Goal: Transaction & Acquisition: Purchase product/service

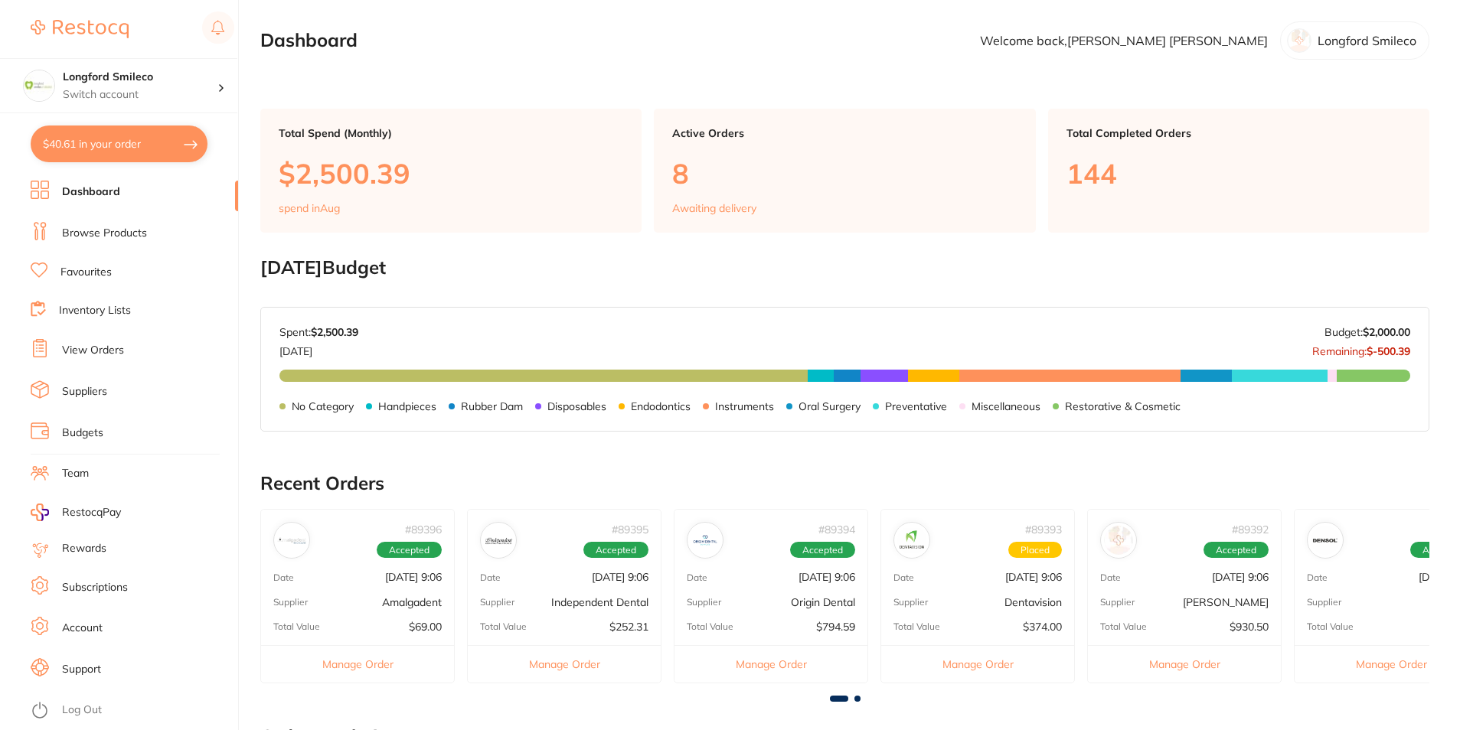
click at [103, 140] on button "$40.61 in your order" at bounding box center [119, 144] width 177 height 37
checkbox input "true"
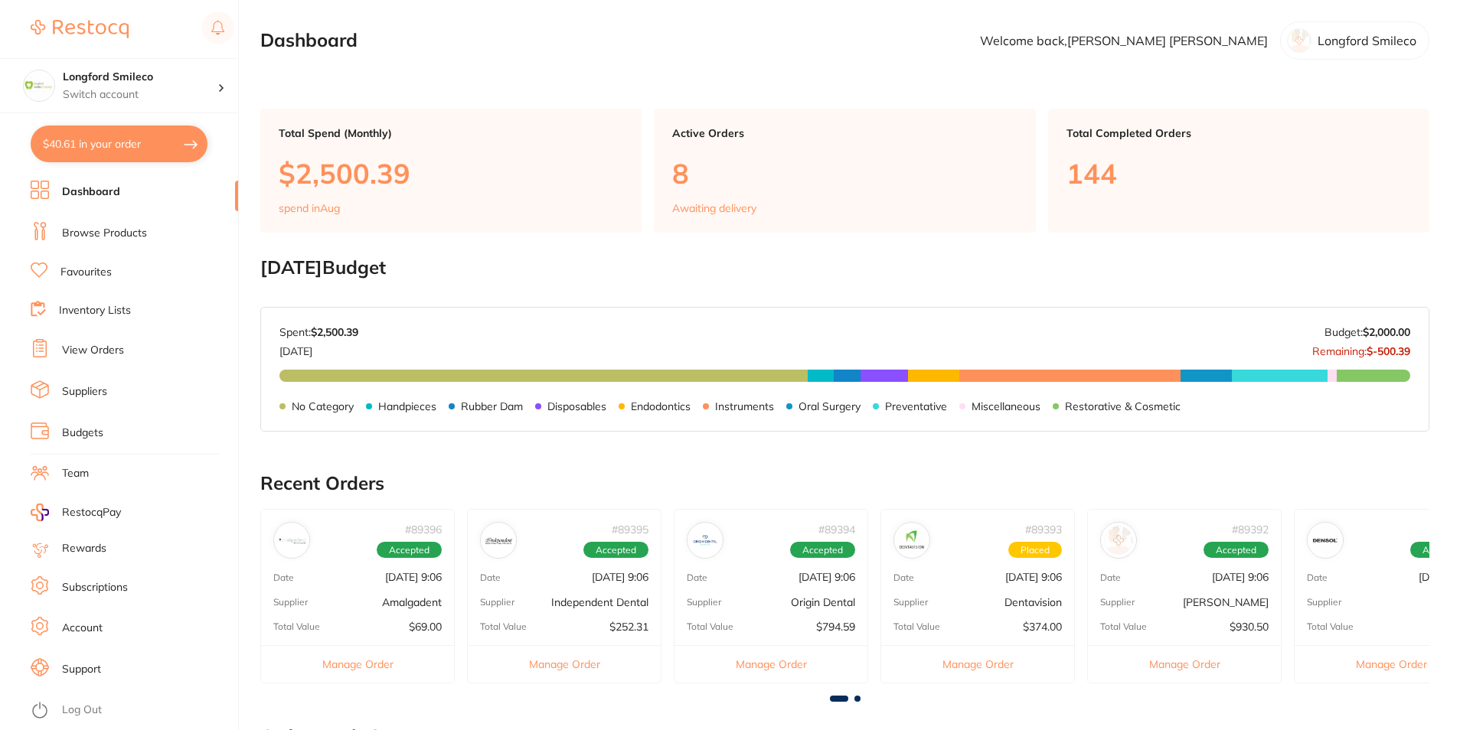
checkbox input "true"
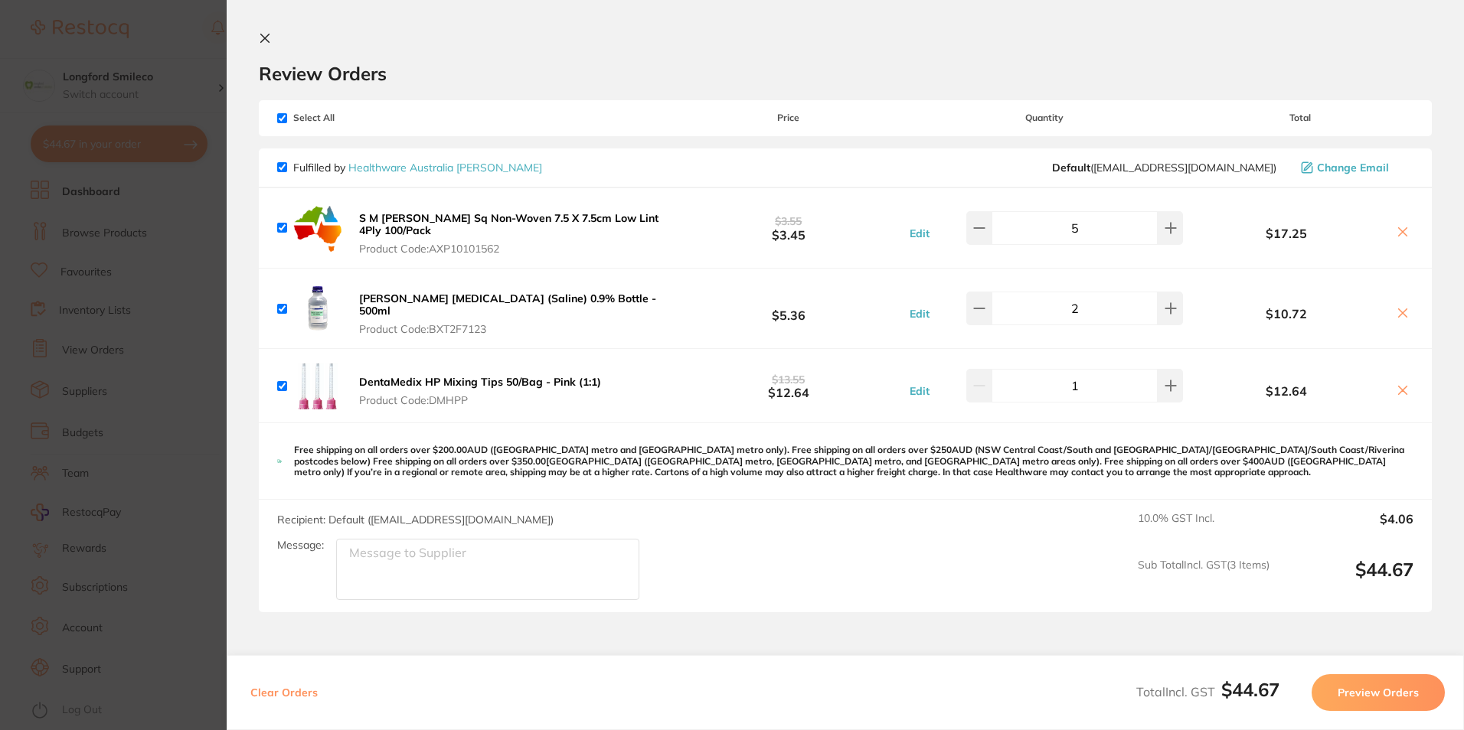
click at [103, 140] on section "Update RRP Set your pre negotiated price for this item. Item Agreed RRP (excl. …" at bounding box center [732, 365] width 1464 height 730
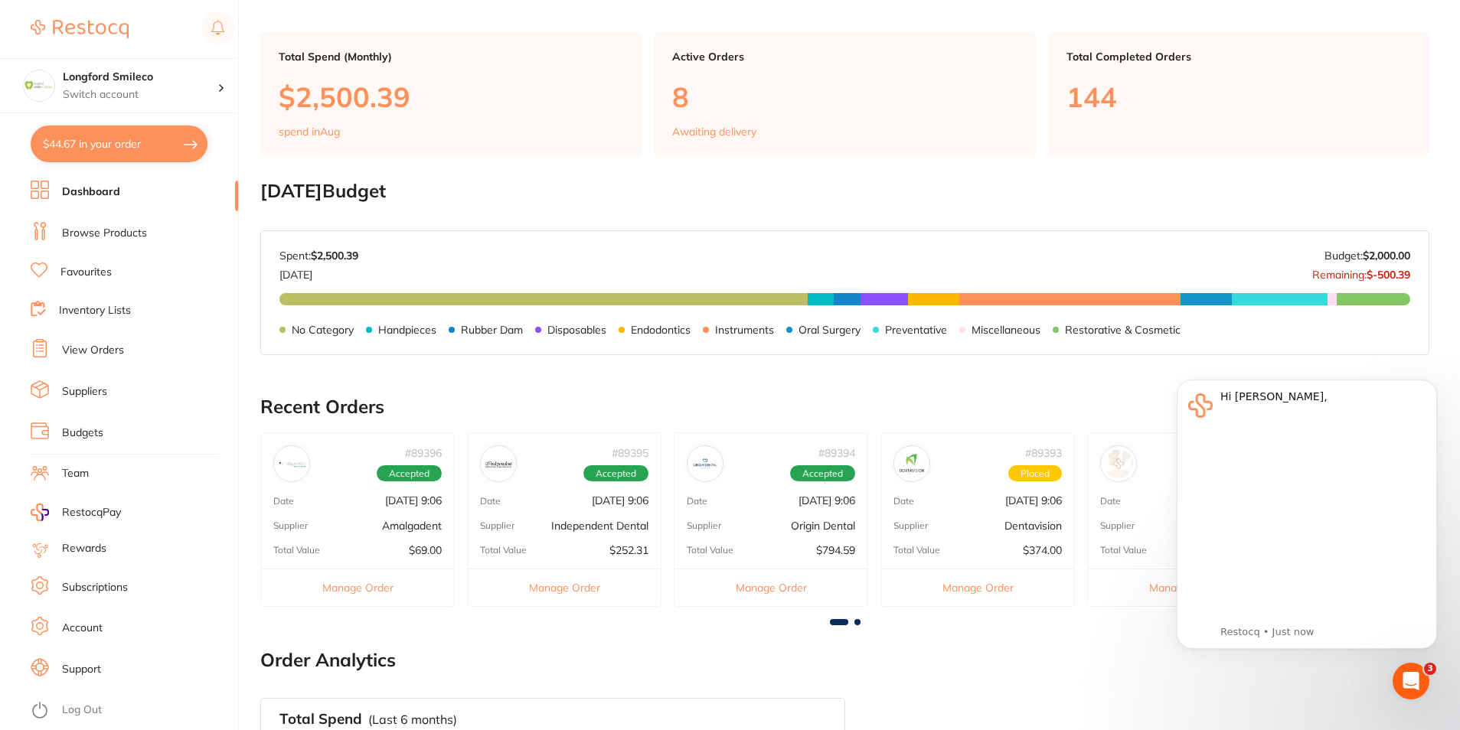
click at [103, 140] on button "$44.67 in your order" at bounding box center [119, 144] width 177 height 37
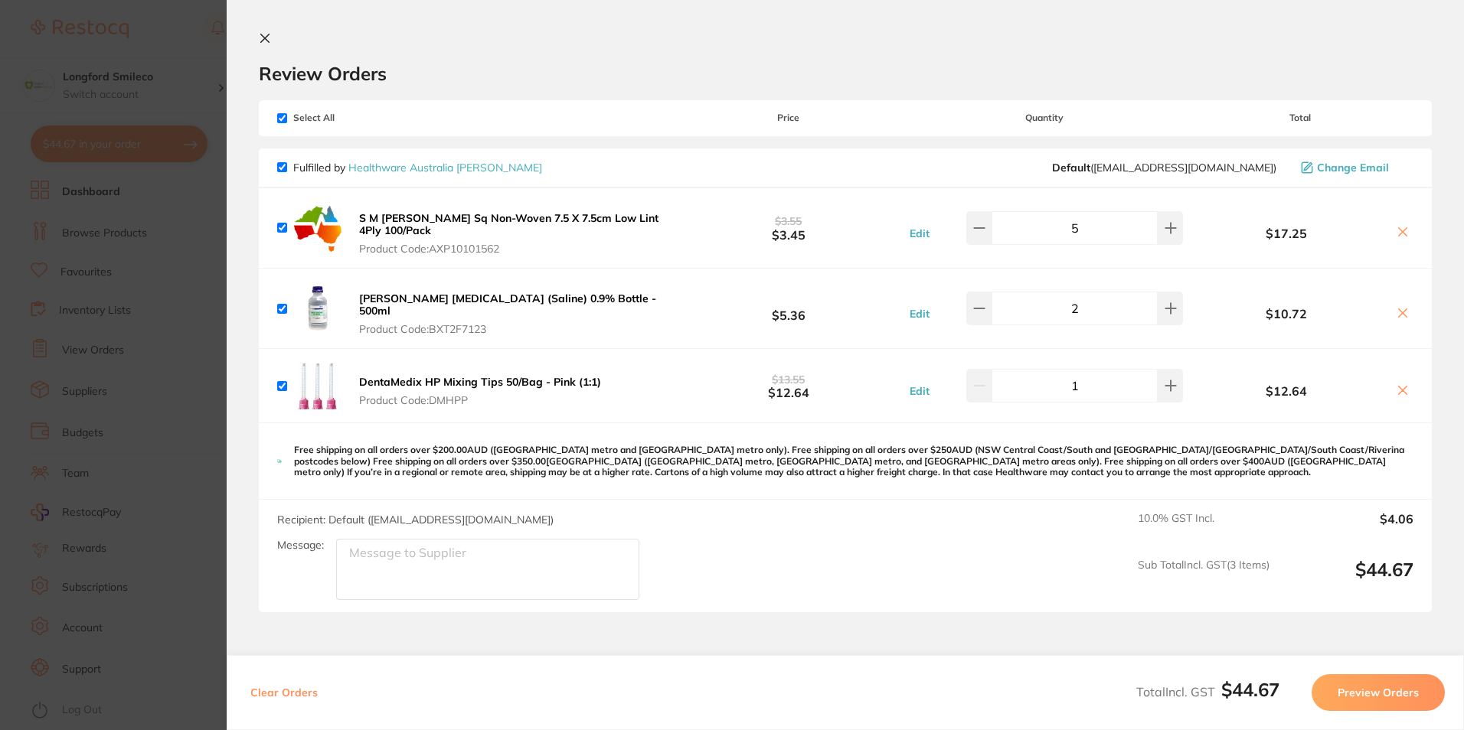
click at [103, 140] on section "Update RRP Set your pre negotiated price for this item. Item Agreed RRP (excl. …" at bounding box center [732, 365] width 1464 height 730
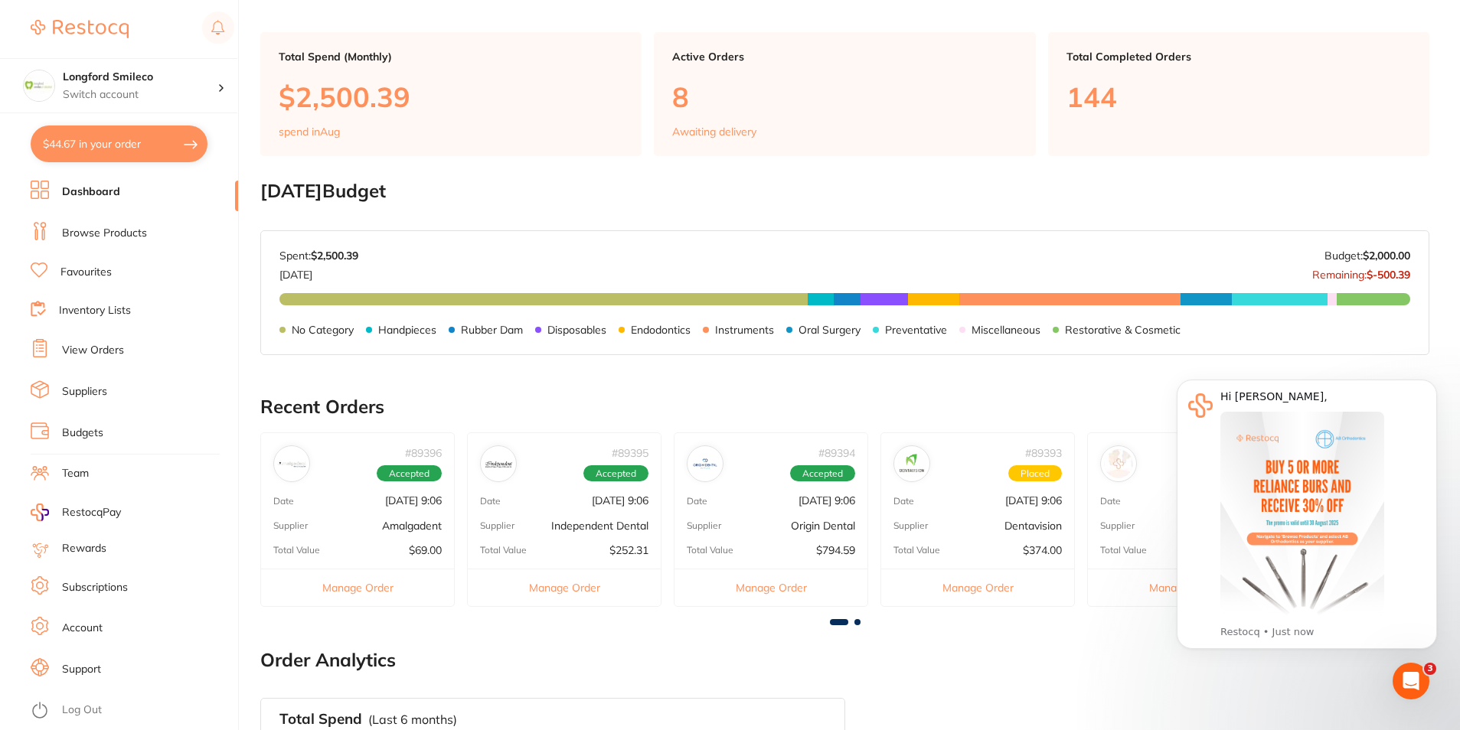
click at [103, 140] on button "$44.67 in your order" at bounding box center [119, 144] width 177 height 37
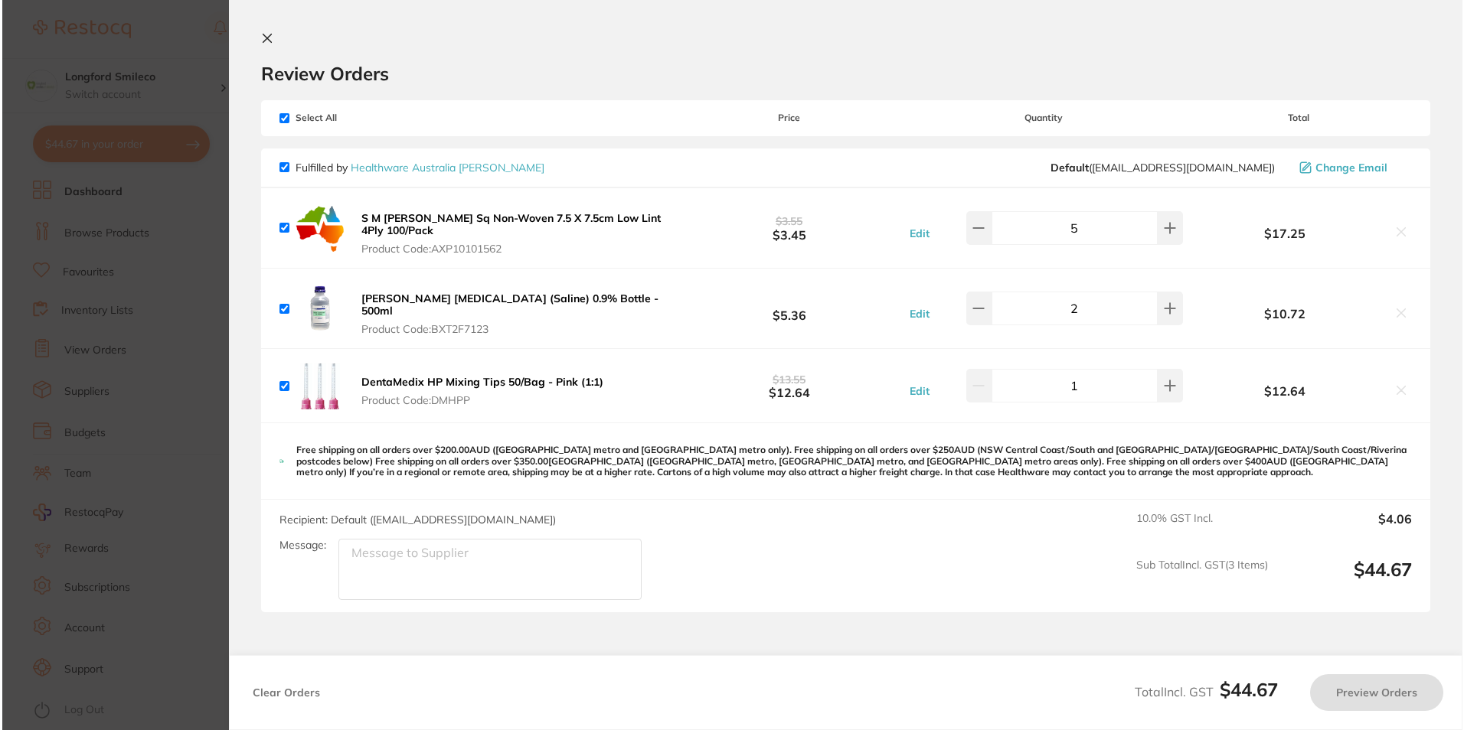
scroll to position [0, 0]
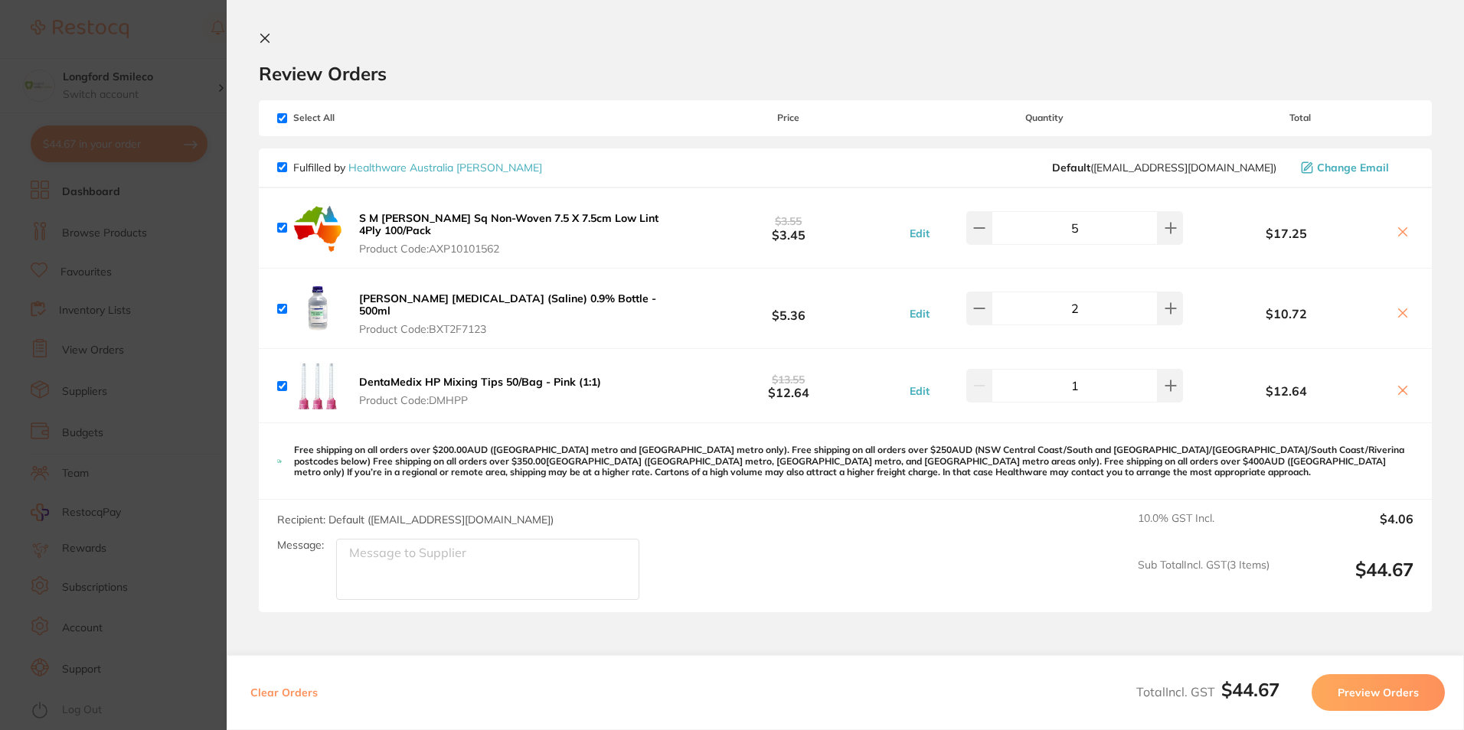
click at [103, 140] on section "Update RRP Set your pre negotiated price for this item. Item Agreed RRP (excl. …" at bounding box center [732, 365] width 1464 height 730
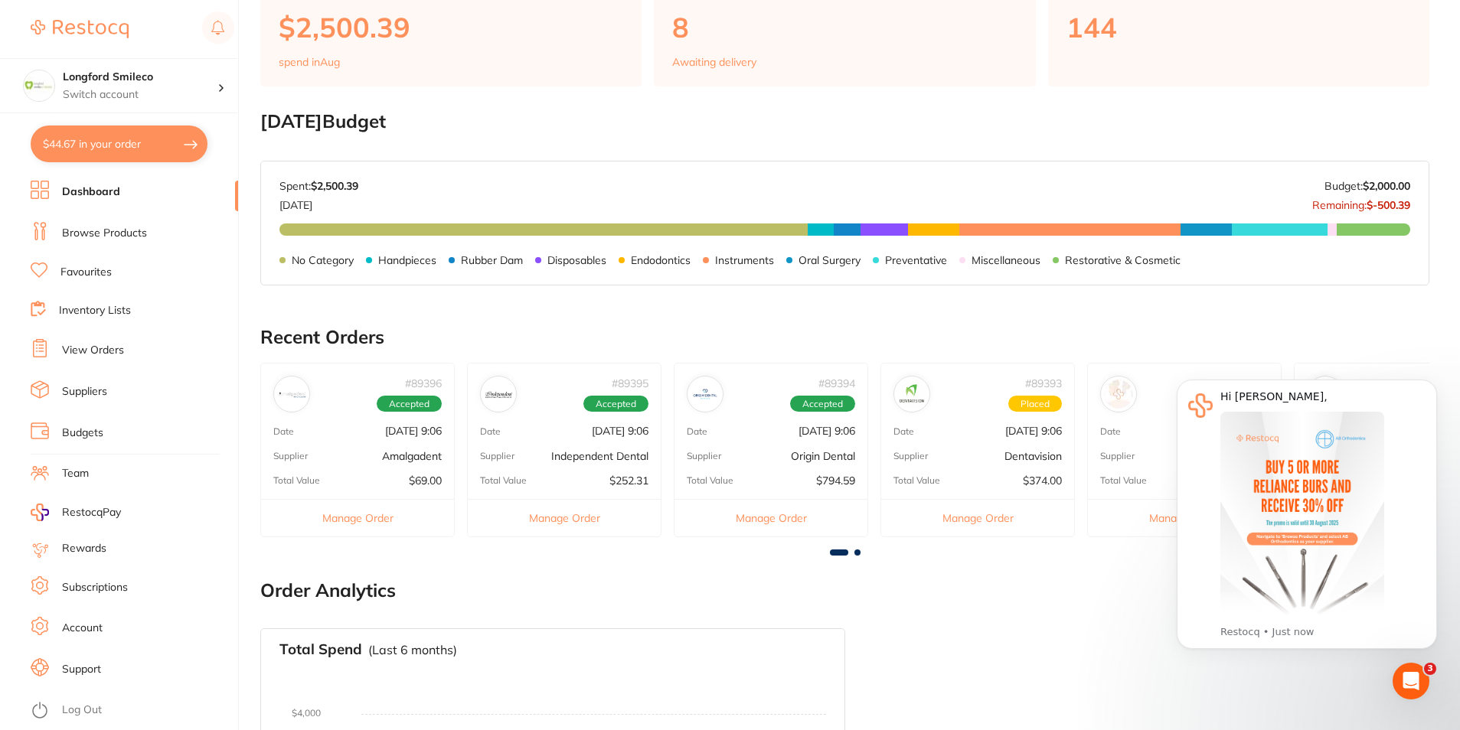
scroll to position [230, 0]
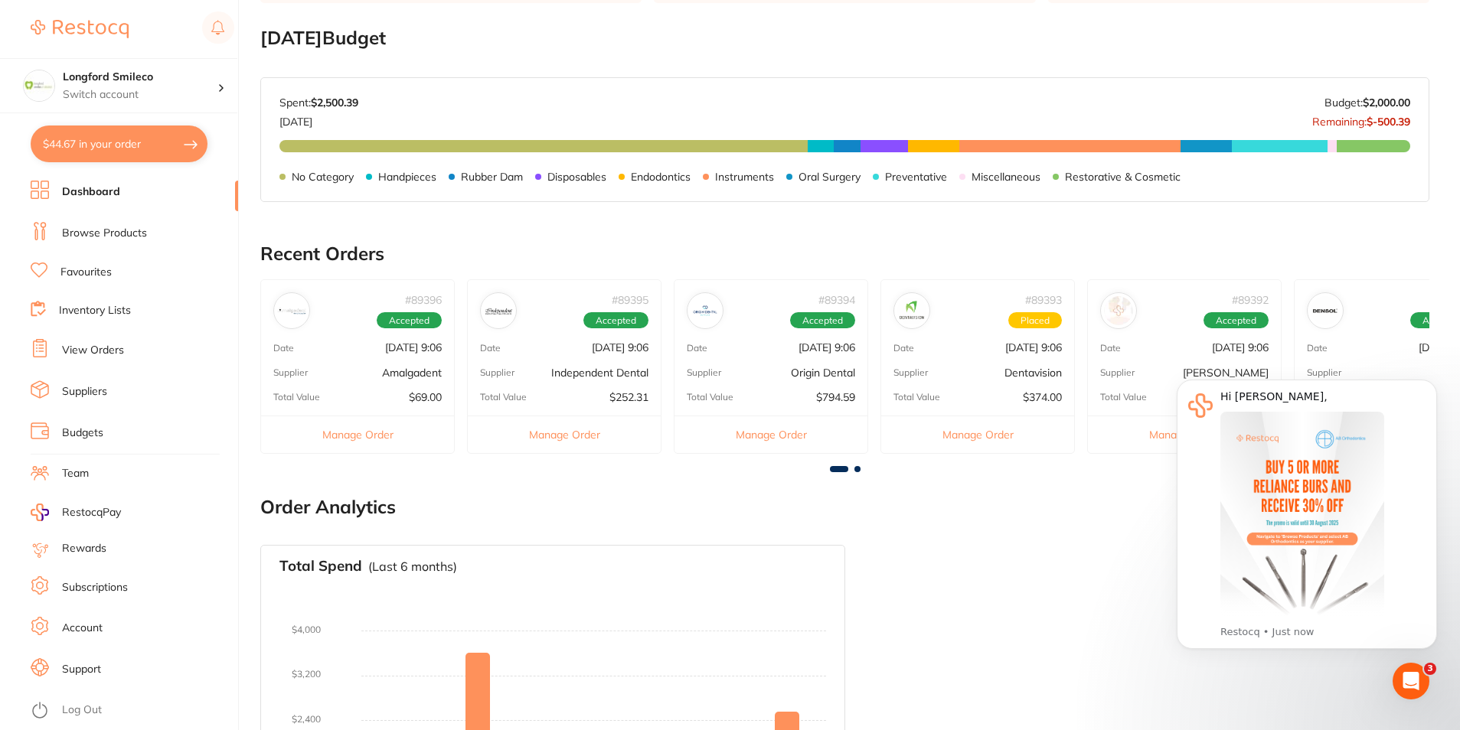
click at [138, 237] on link "Browse Products" at bounding box center [104, 233] width 85 height 15
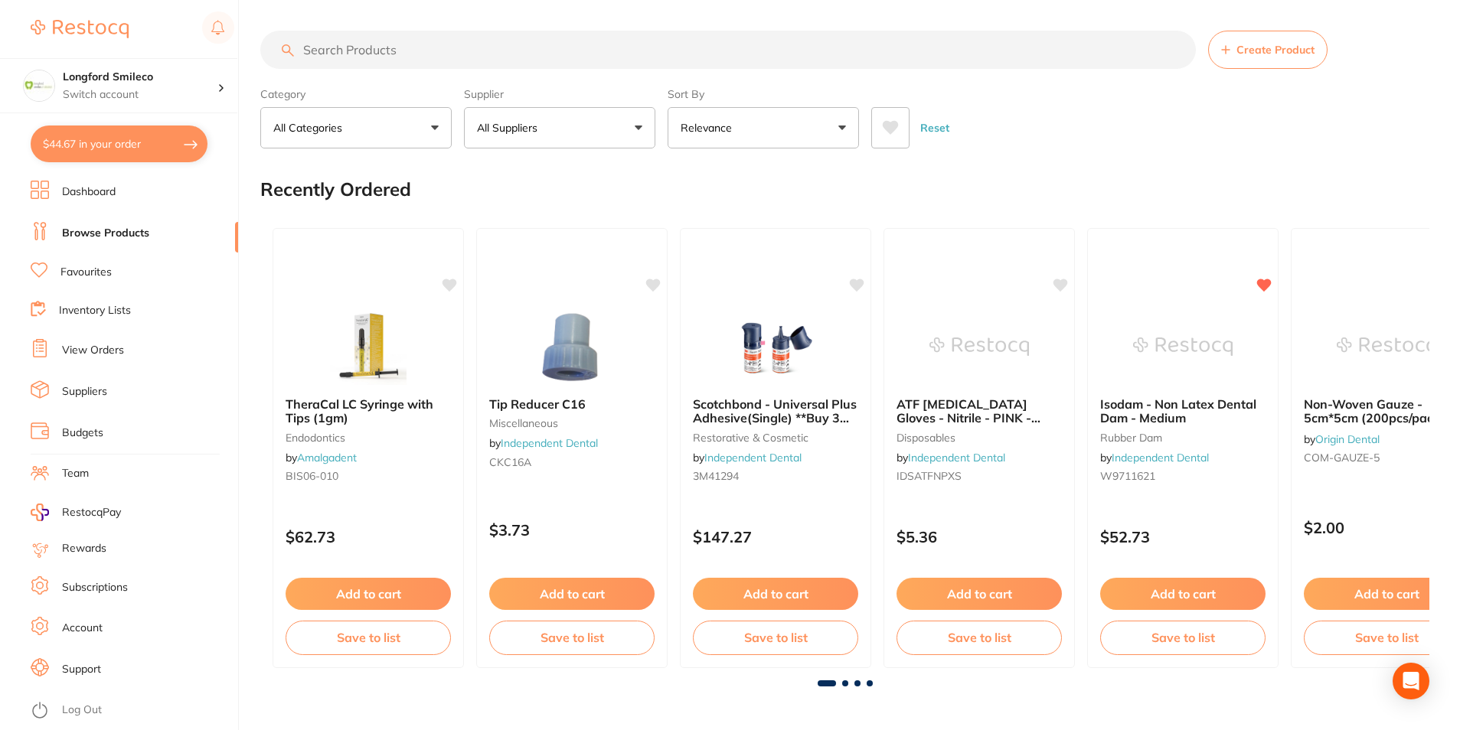
click at [366, 47] on input "search" at bounding box center [728, 50] width 936 height 38
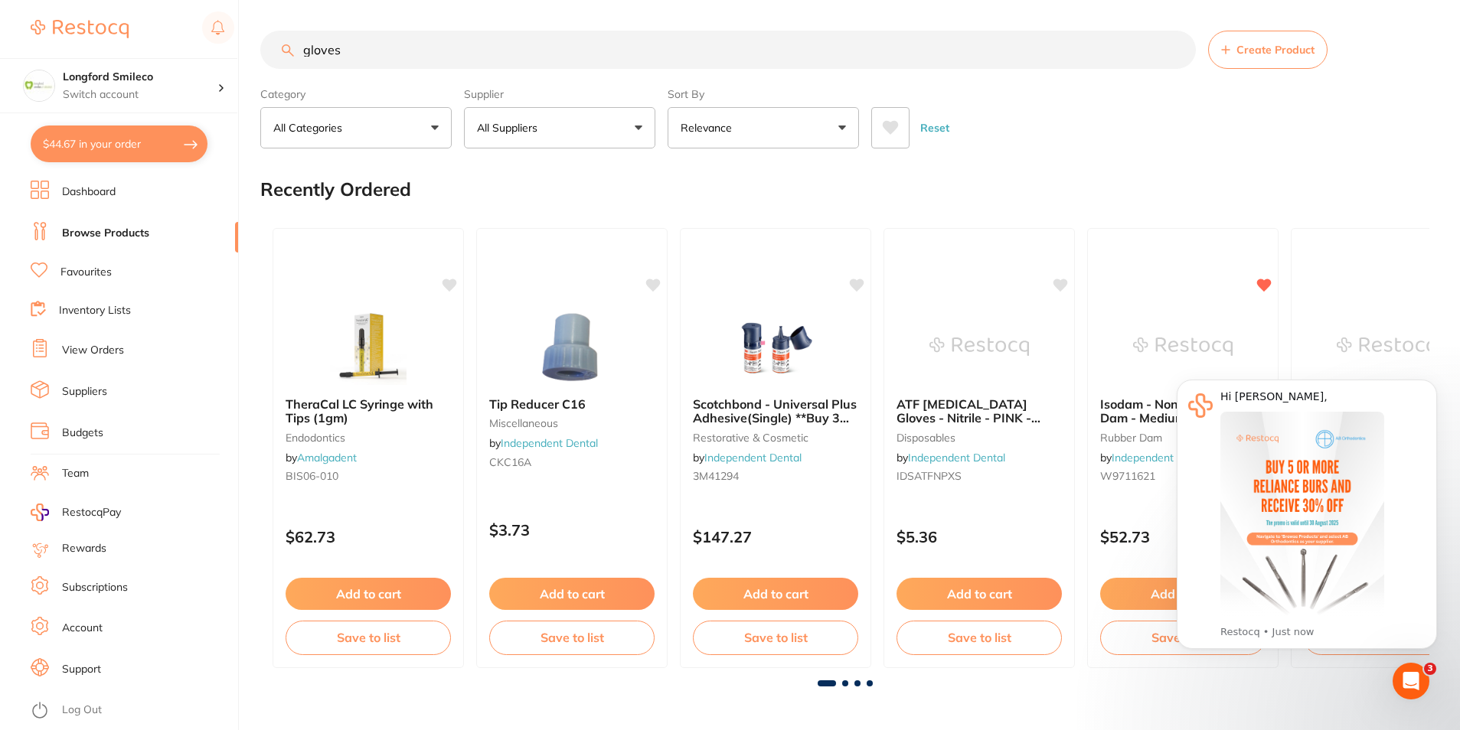
type input "gloves"
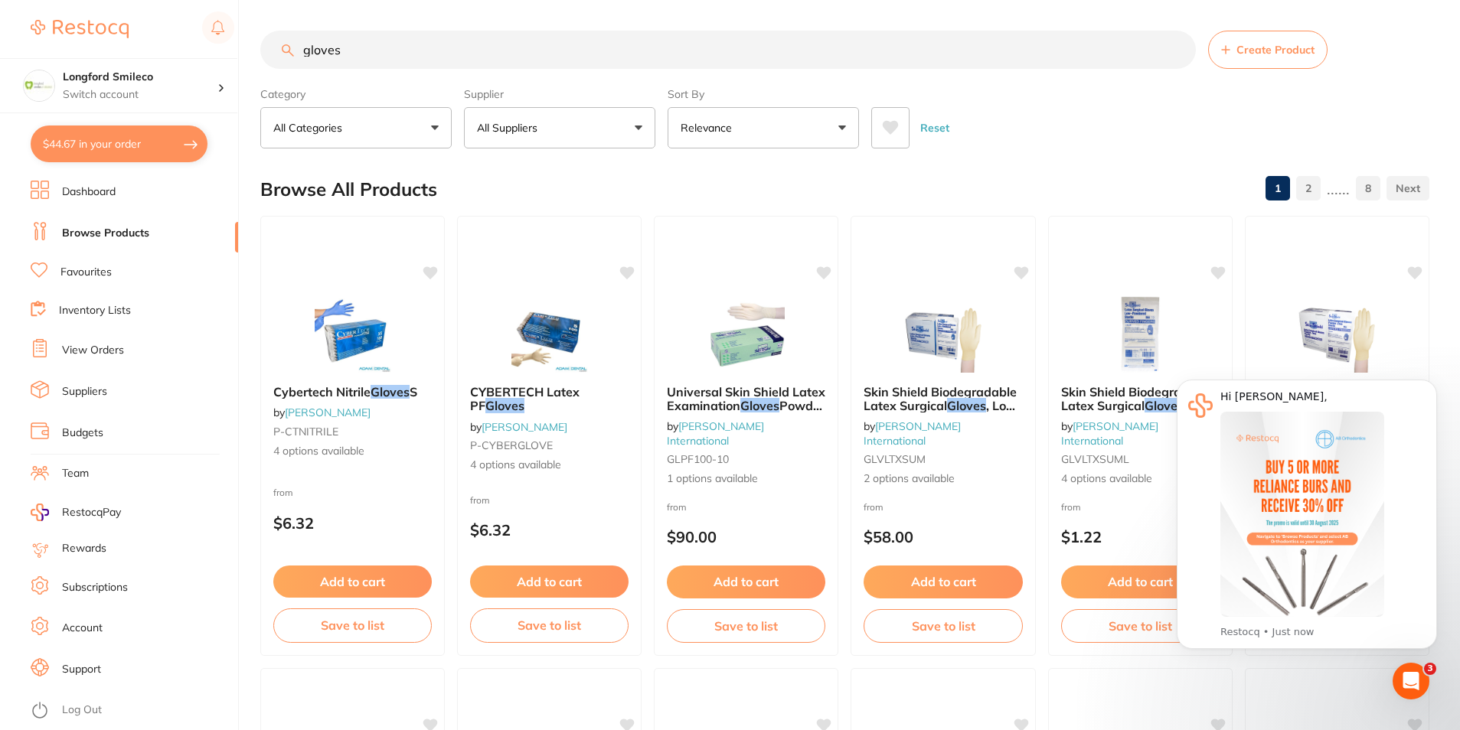
click at [508, 132] on p "All Suppliers" at bounding box center [510, 127] width 67 height 15
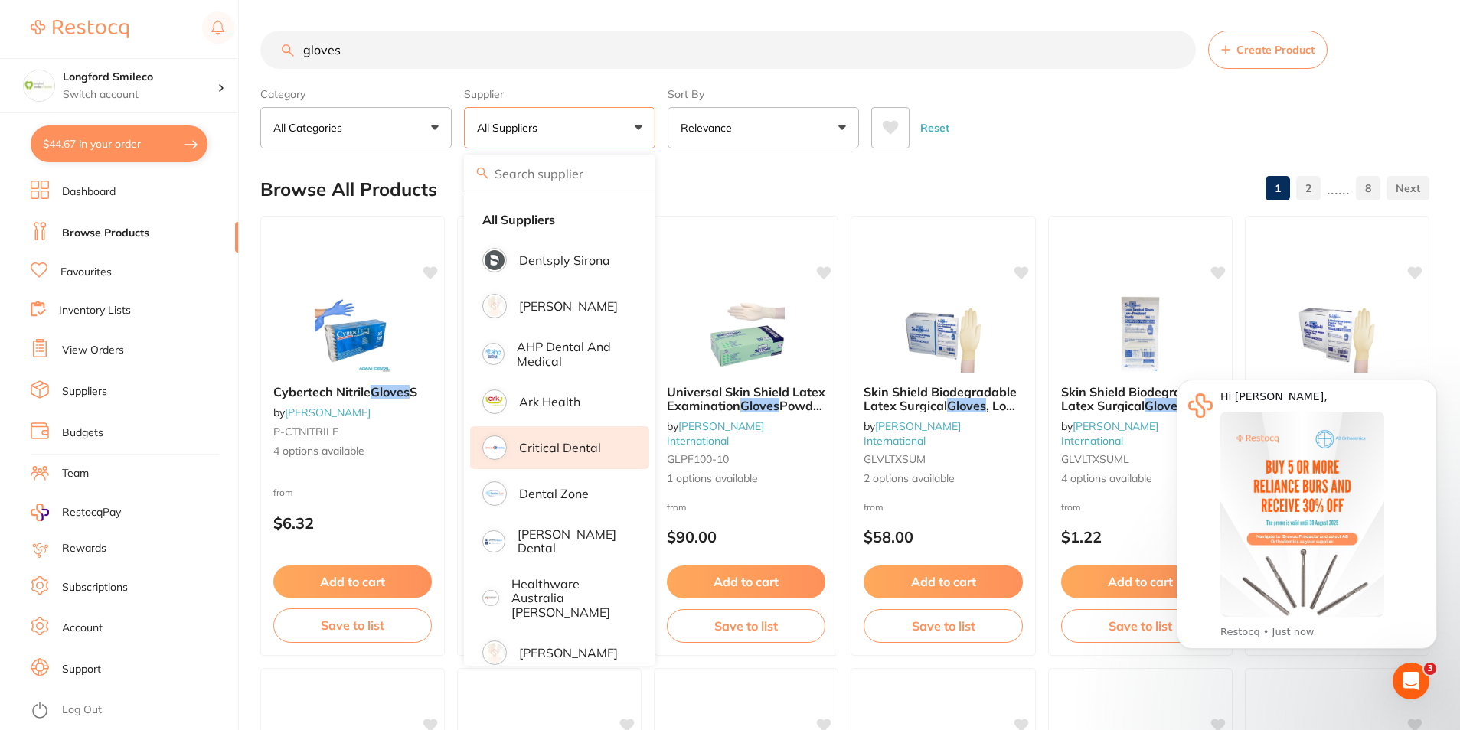
scroll to position [459, 0]
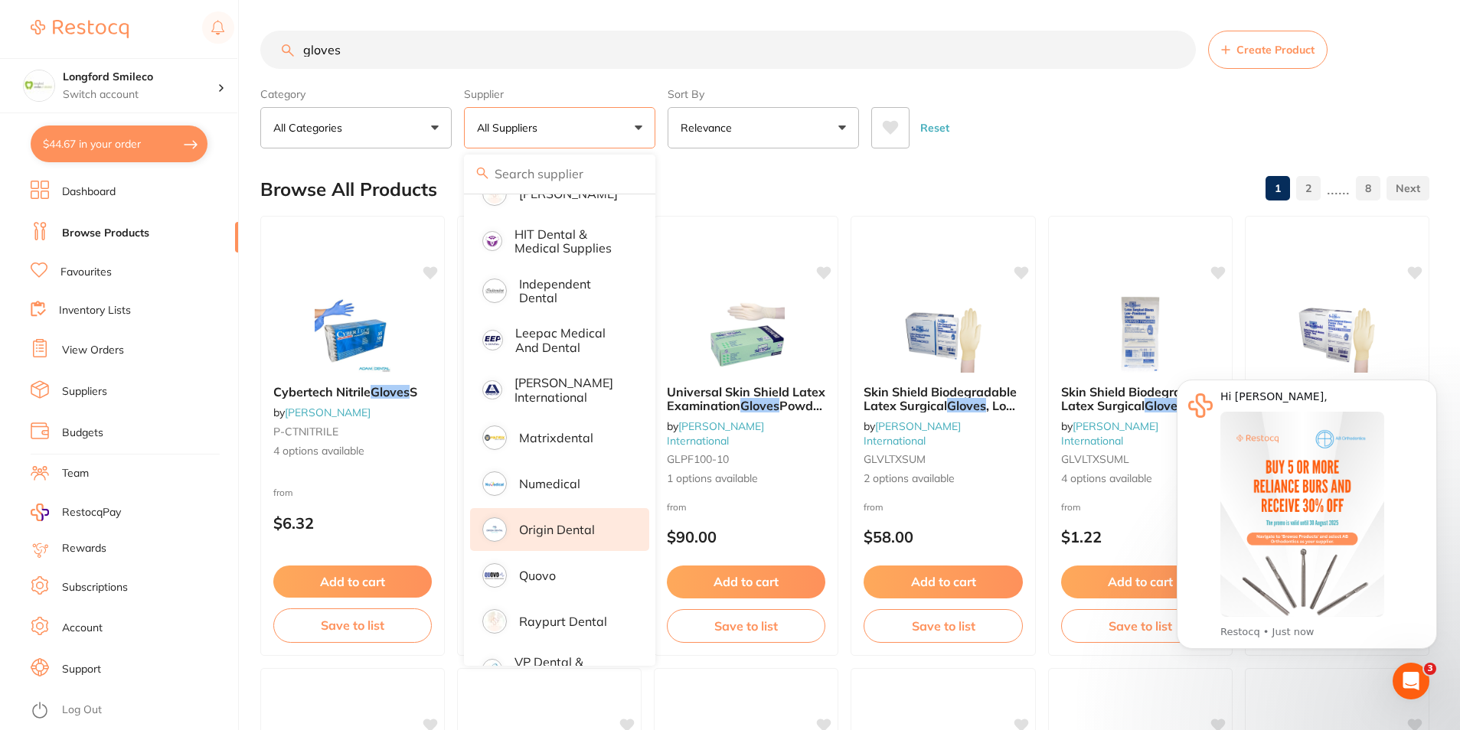
click at [541, 523] on p "Origin Dental" at bounding box center [557, 530] width 76 height 14
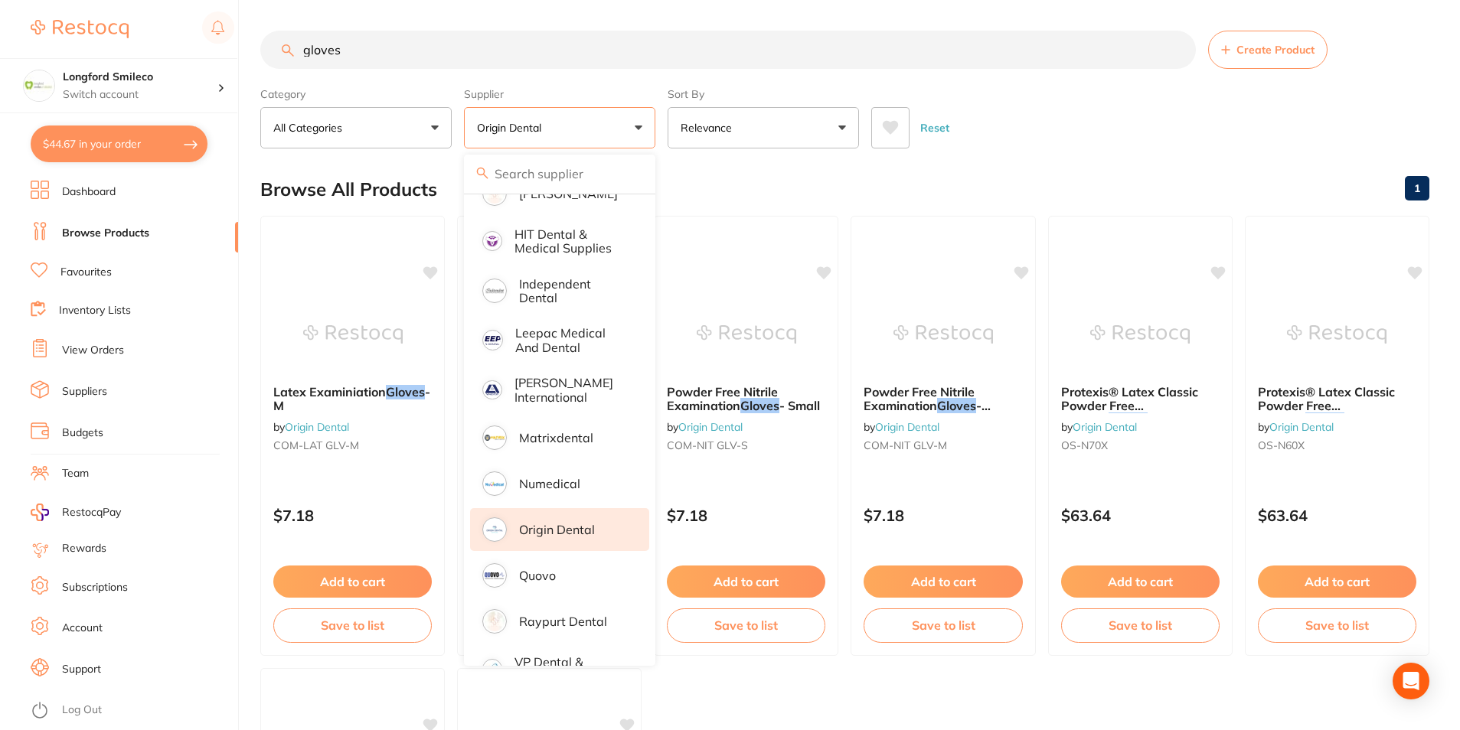
click at [770, 187] on div "Browse All Products 1" at bounding box center [844, 189] width 1169 height 51
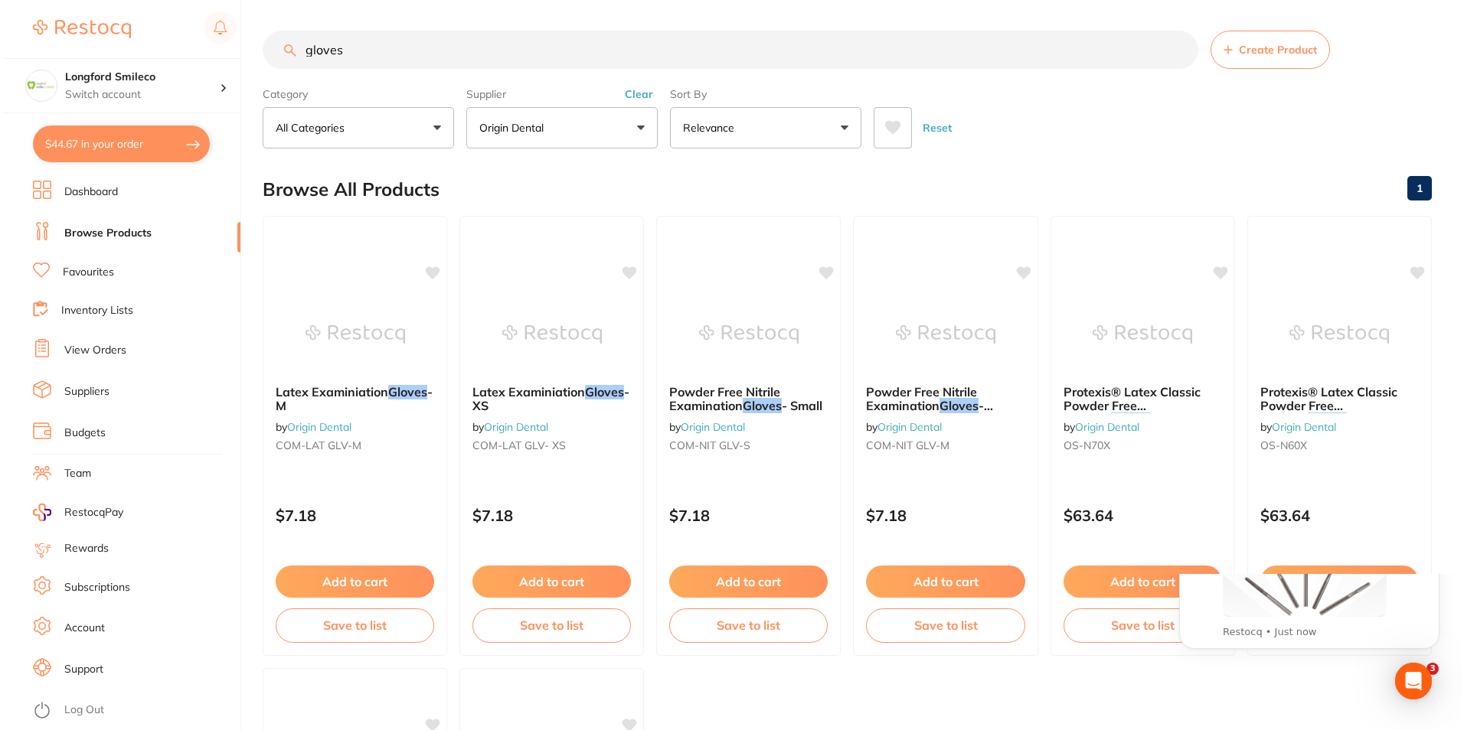
scroll to position [0, 0]
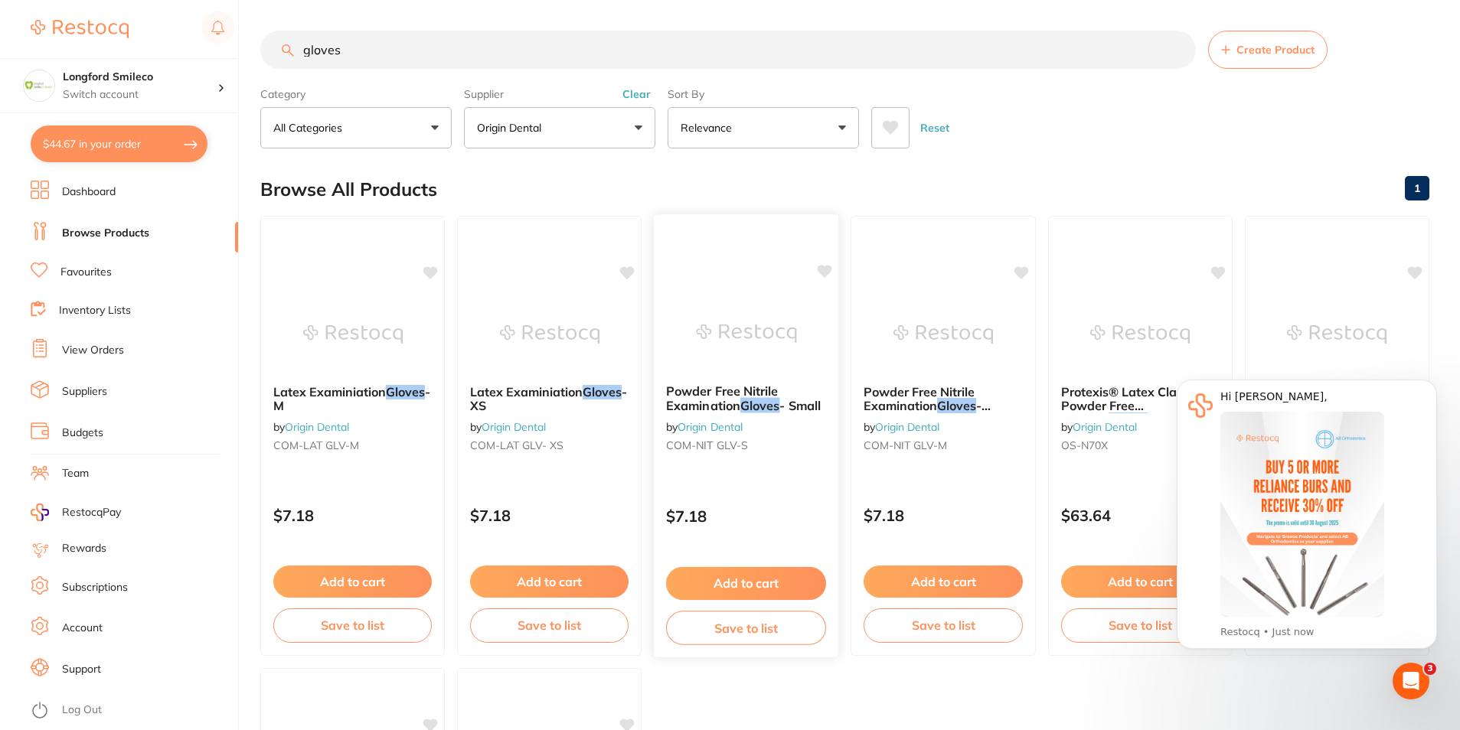
click at [725, 392] on span "Powder Free Nitrile Examination" at bounding box center [722, 399] width 112 height 30
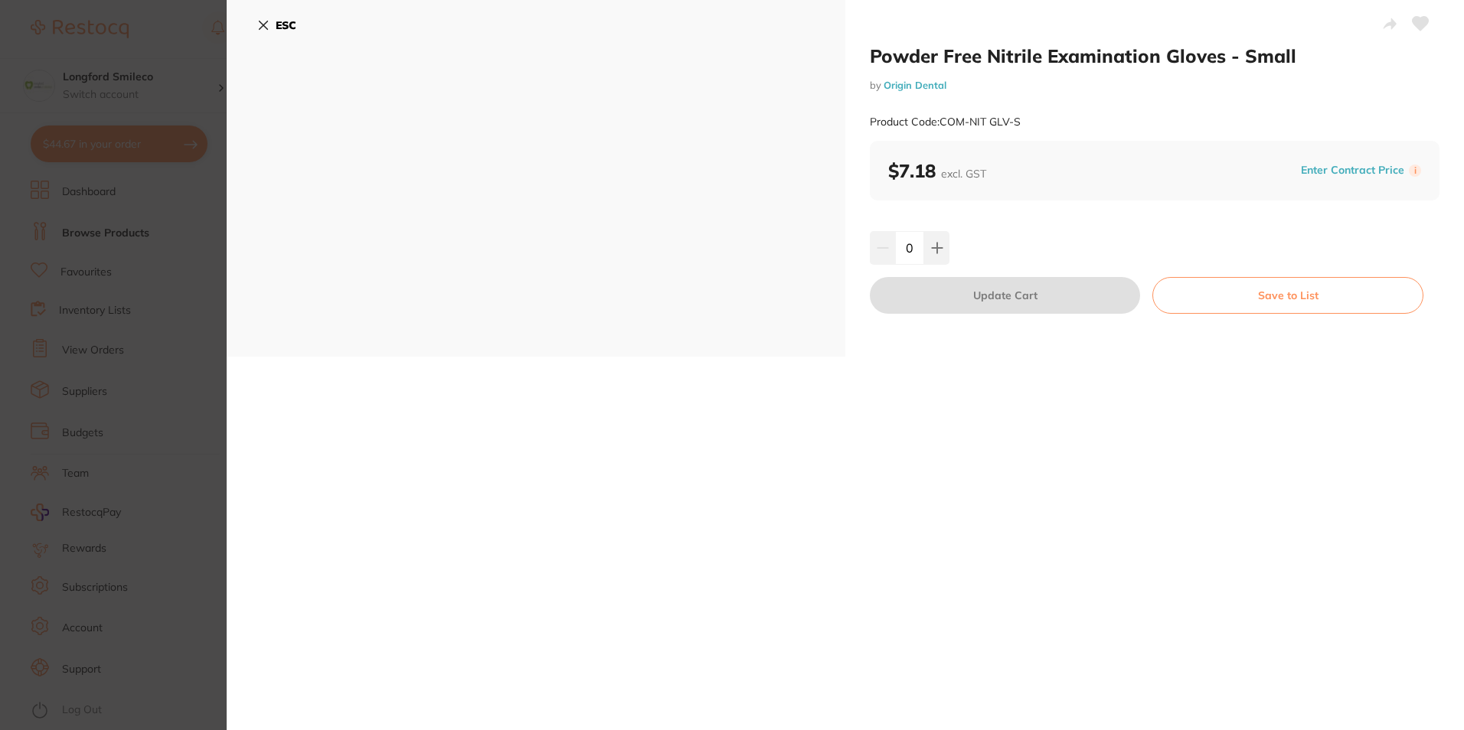
click at [175, 40] on section "Powder Free Nitrile Examination Gloves - Small by Origin Dental Product Code: C…" at bounding box center [732, 365] width 1464 height 730
